Goal: Task Accomplishment & Management: Manage account settings

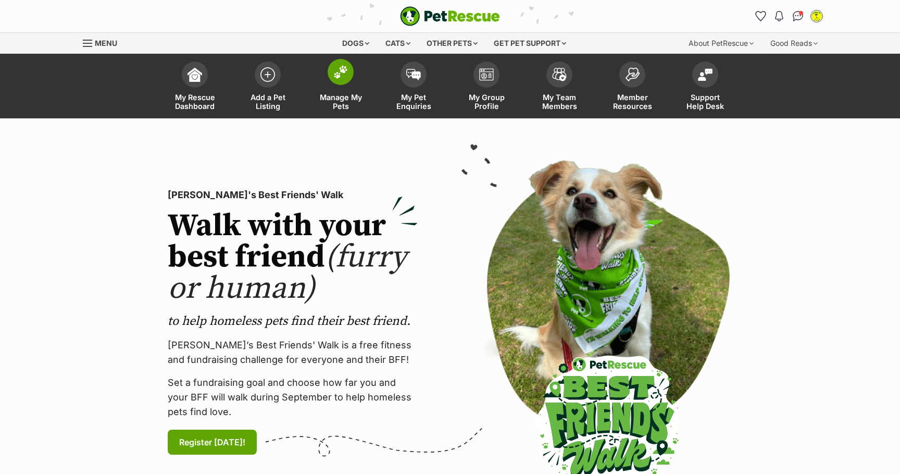
click at [343, 78] on img at bounding box center [340, 72] width 15 height 14
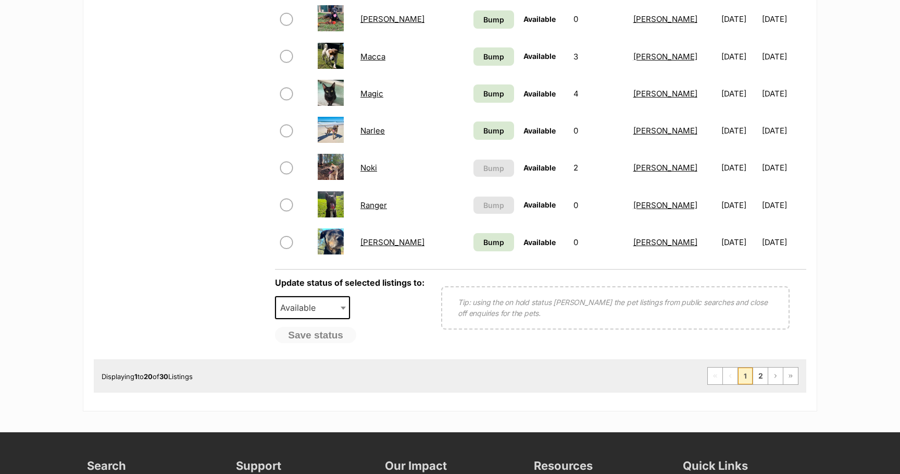
scroll to position [760, 0]
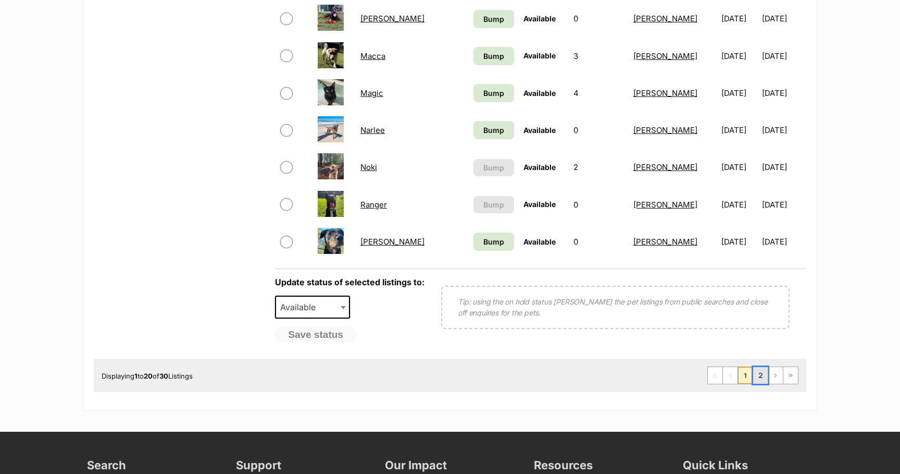
click at [762, 378] on link "2" at bounding box center [760, 375] width 15 height 17
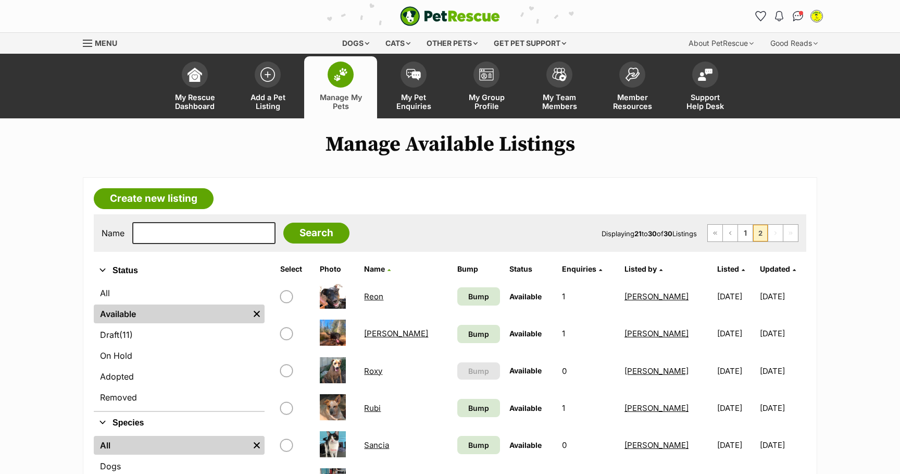
click at [377, 336] on link "[PERSON_NAME]" at bounding box center [396, 333] width 64 height 10
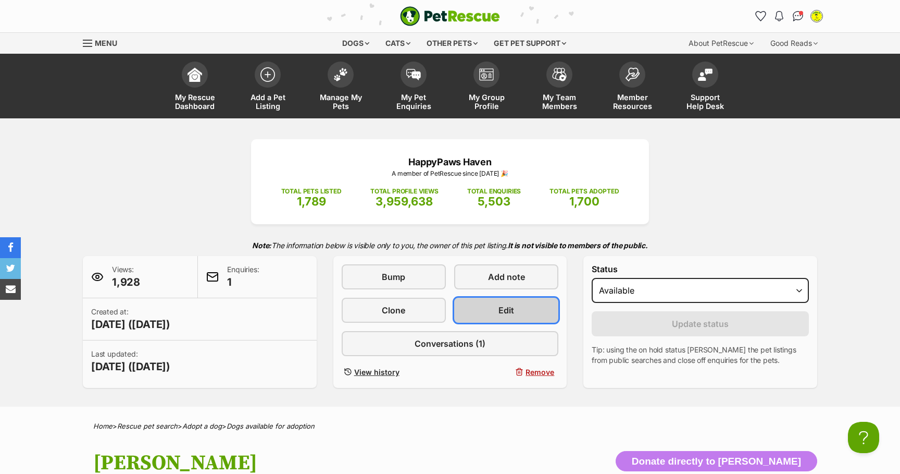
click at [503, 314] on span "Edit" at bounding box center [507, 310] width 16 height 13
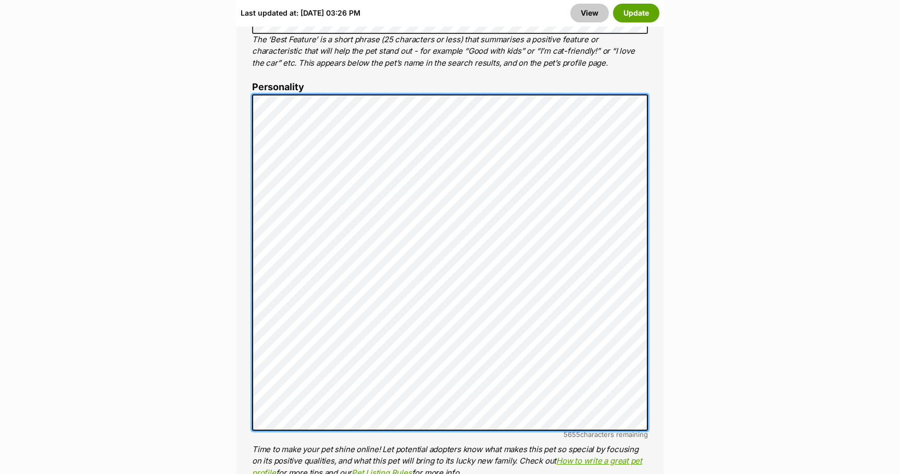
scroll to position [791, 0]
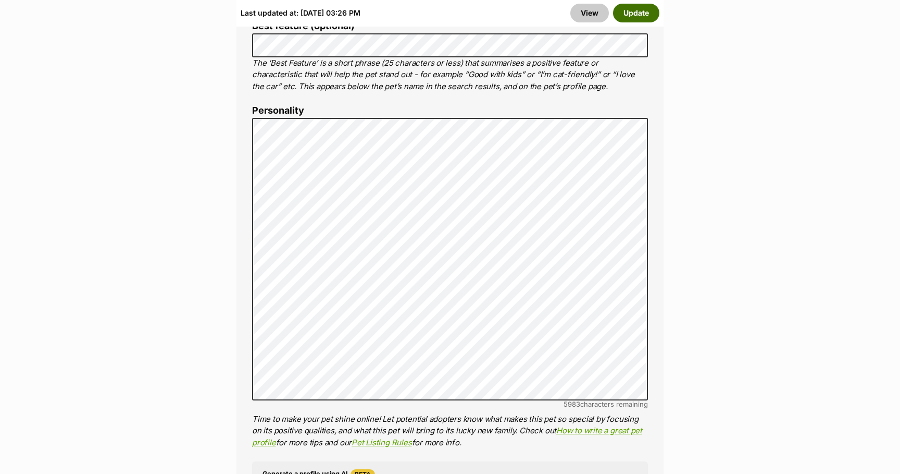
click at [645, 13] on button "Update" at bounding box center [636, 13] width 46 height 19
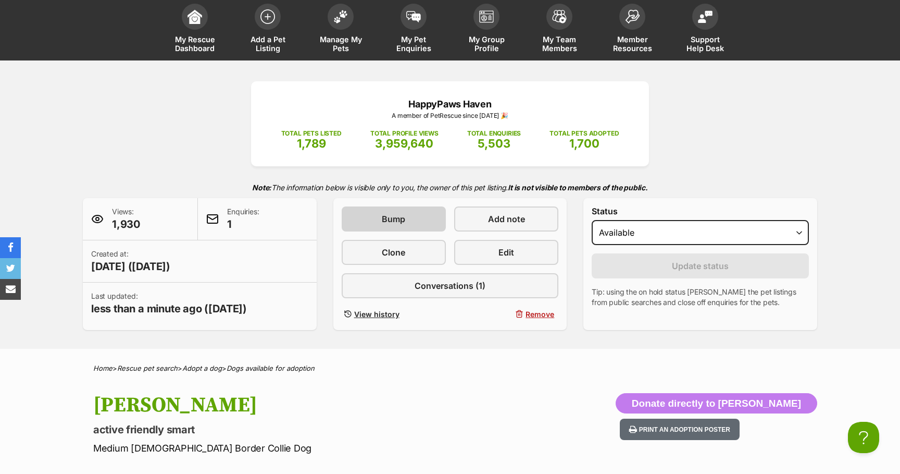
scroll to position [42, 0]
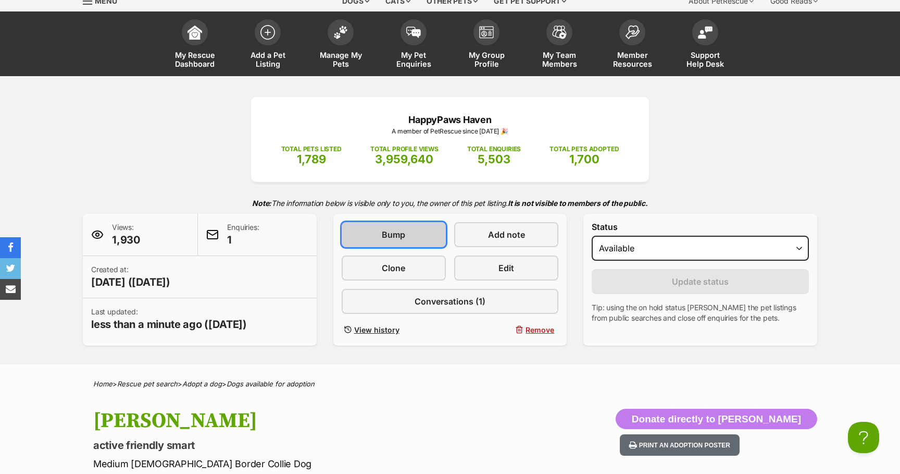
click at [396, 234] on span "Bump" at bounding box center [393, 234] width 23 height 13
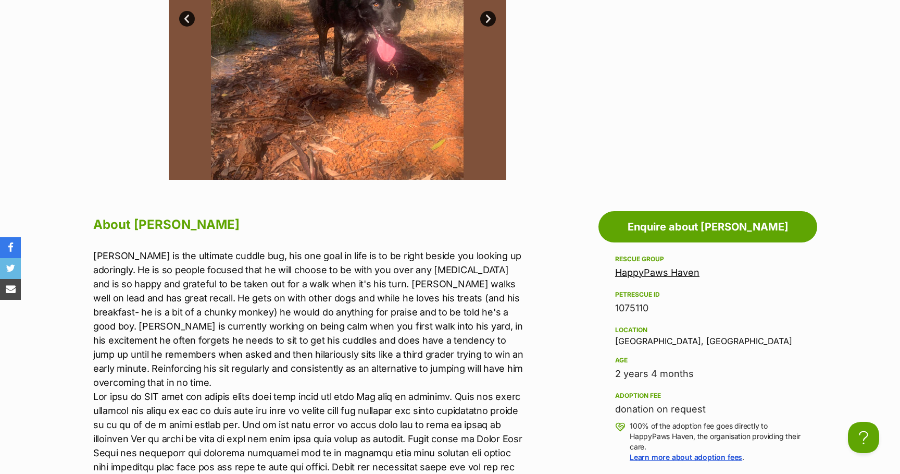
scroll to position [706, 0]
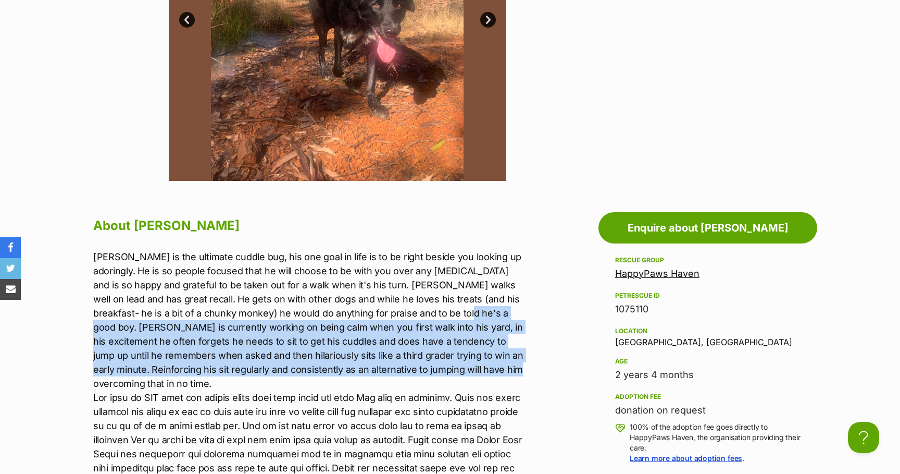
drag, startPoint x: 407, startPoint y: 313, endPoint x: 456, endPoint y: 365, distance: 71.5
click at [456, 365] on p "Rexy is the ultimate cuddle bug, his one goal in life is to be right beside you…" at bounding box center [308, 404] width 430 height 309
copy p "Rex is currently working on being calm when you first walk into his yard, in hi…"
